Goal: Task Accomplishment & Management: Manage account settings

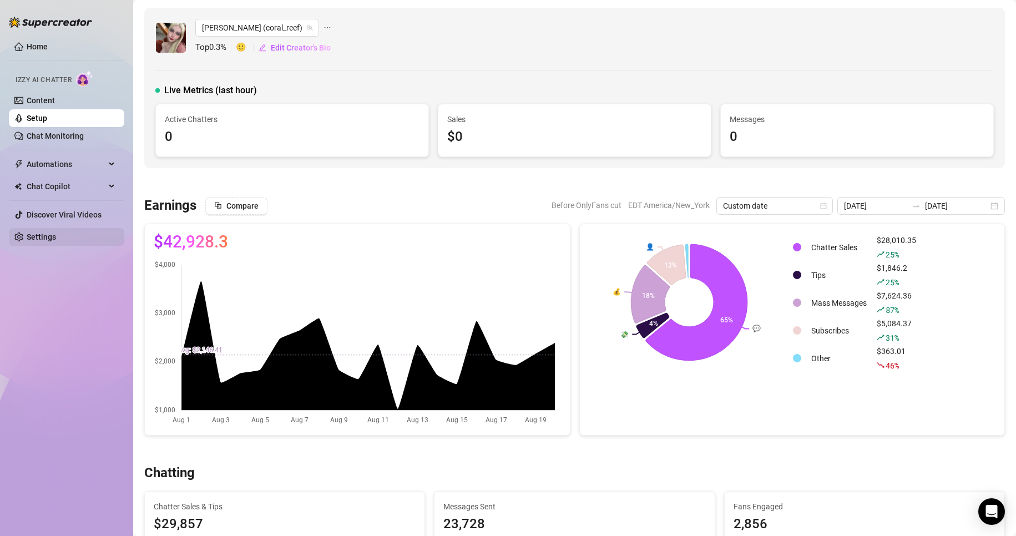
click at [56, 237] on link "Settings" at bounding box center [41, 237] width 29 height 9
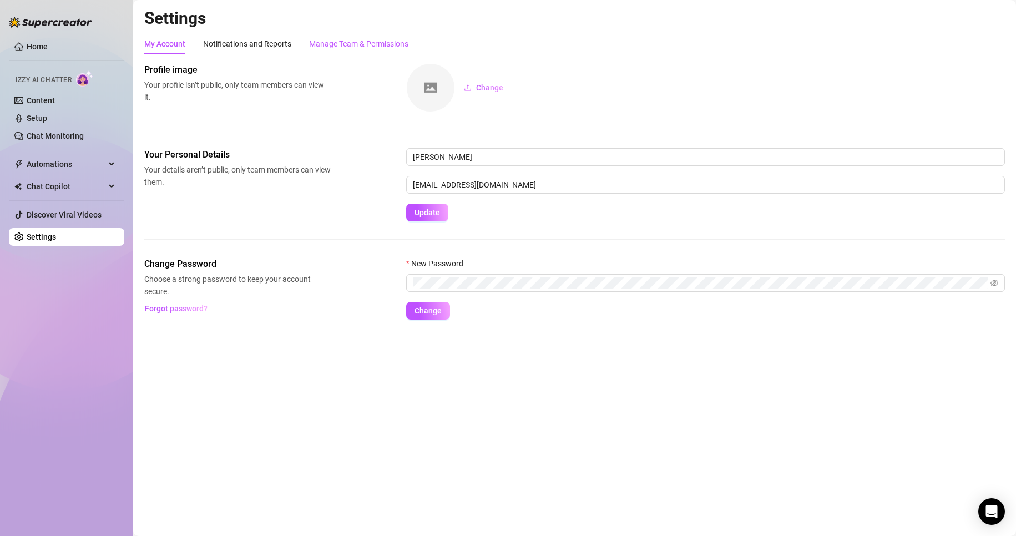
click at [387, 49] on div "Manage Team & Permissions" at bounding box center [358, 44] width 99 height 12
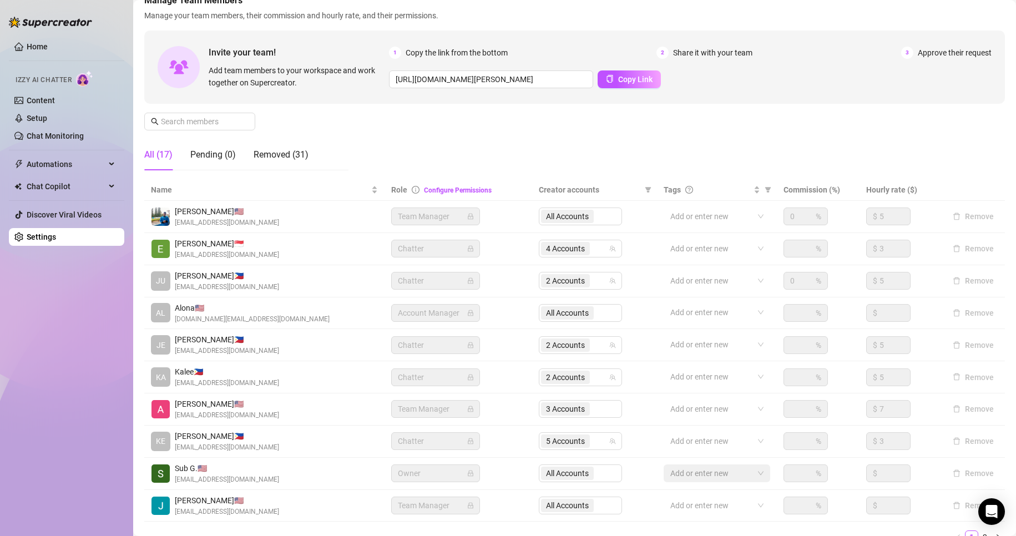
scroll to position [133, 0]
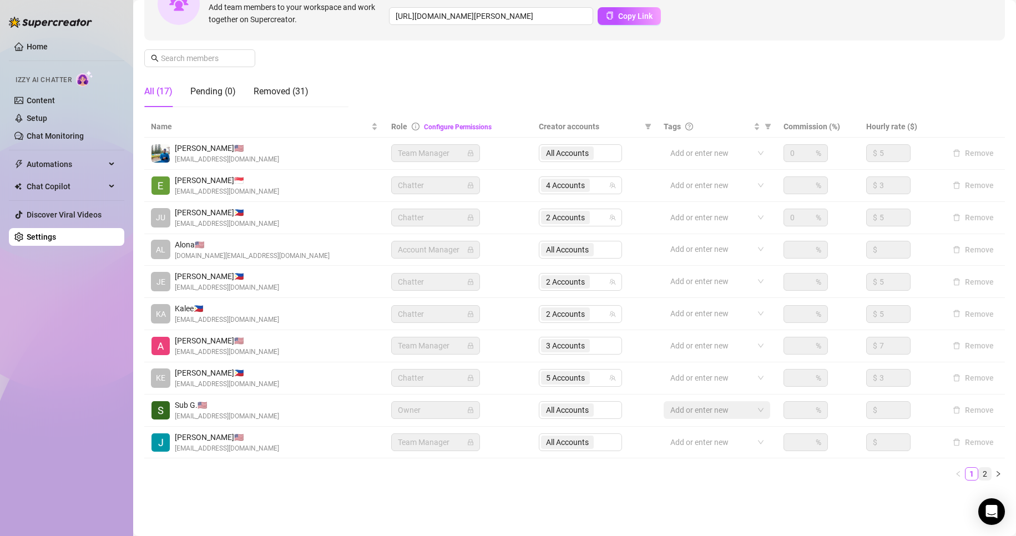
drag, startPoint x: 1004, startPoint y: 482, endPoint x: 973, endPoint y: 473, distance: 32.3
click at [973, 473] on main "Settings My Account Notifications and Reports Manage Team & Permissions Profile…" at bounding box center [574, 201] width 883 height 669
click at [979, 473] on link "2" at bounding box center [985, 474] width 12 height 12
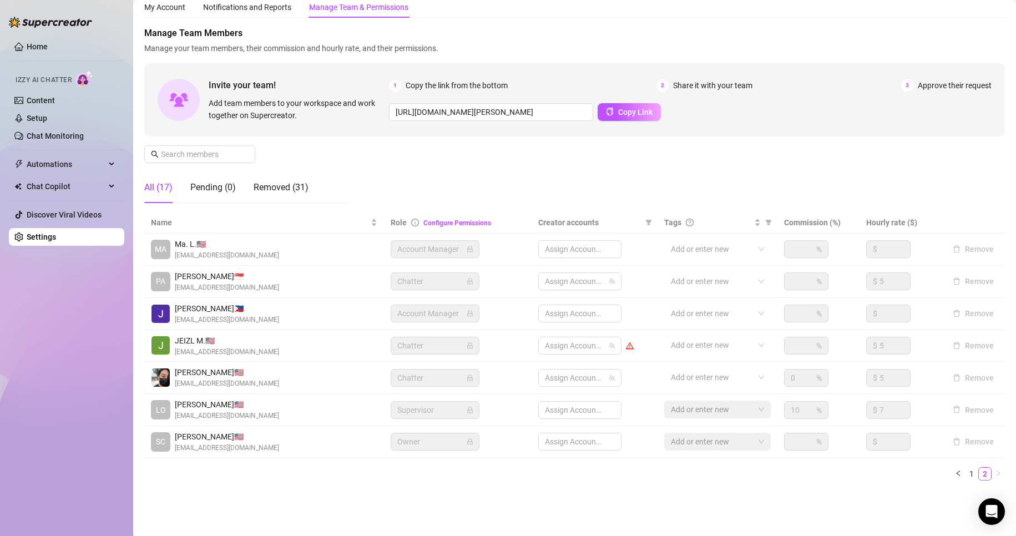
scroll to position [37, 0]
click at [559, 351] on div at bounding box center [574, 346] width 67 height 16
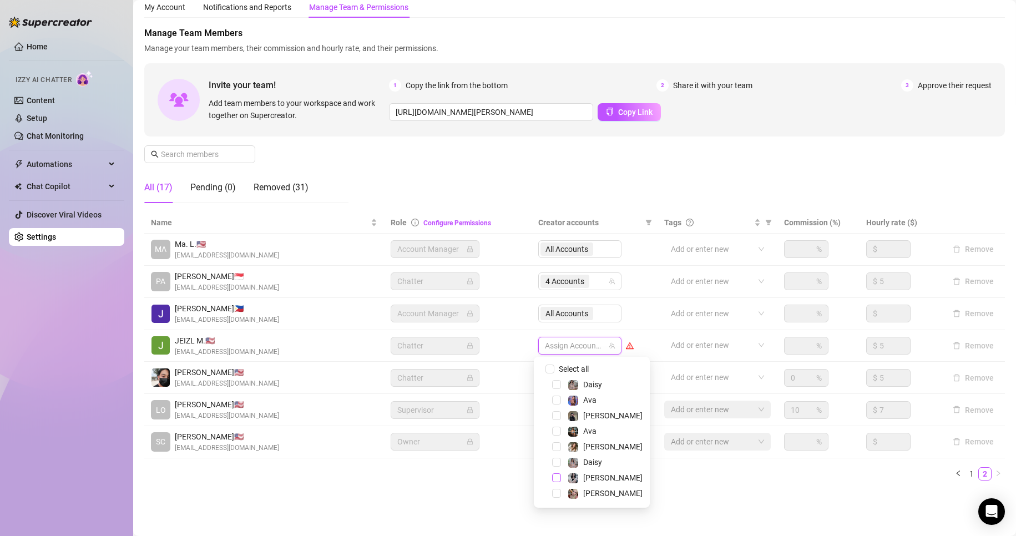
click at [559, 481] on span "Select tree node" at bounding box center [556, 477] width 9 height 9
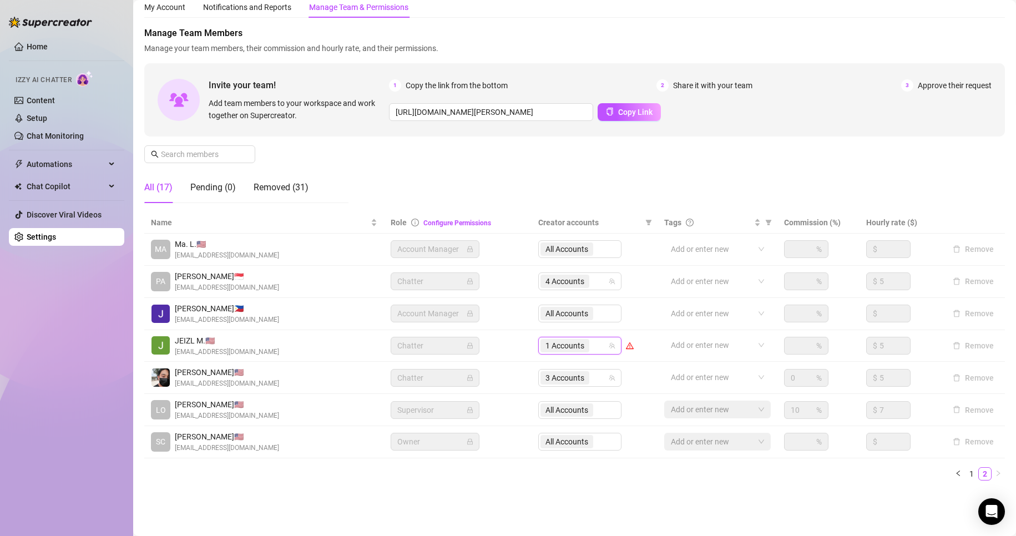
click at [420, 493] on div "Settings My Account Notifications and Reports Manage Team & Permissions Profile…" at bounding box center [574, 237] width 861 height 532
